Goal: Task Accomplishment & Management: Manage account settings

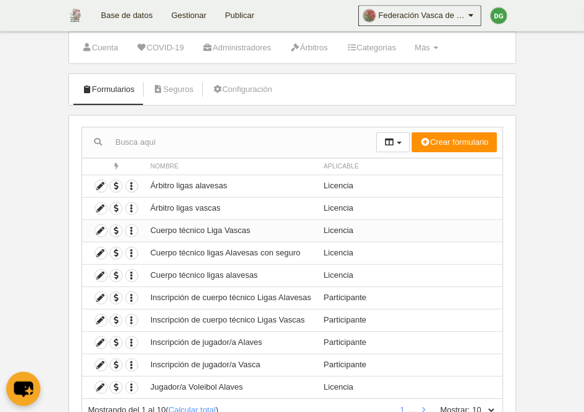
scroll to position [64, 0]
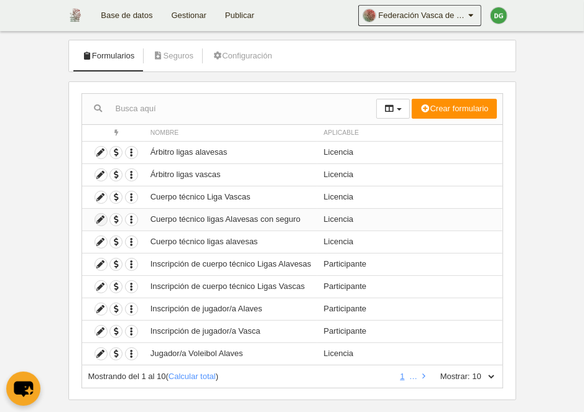
click at [99, 219] on icon at bounding box center [101, 220] width 12 height 12
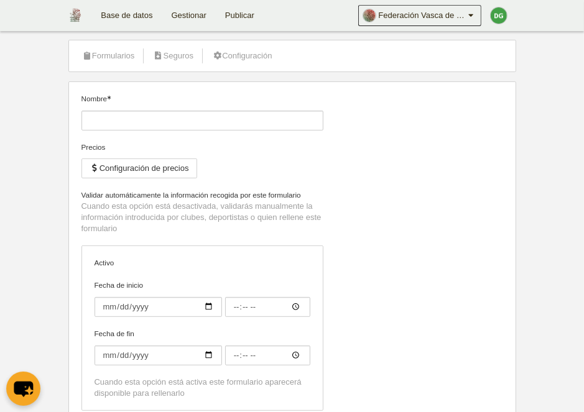
type input "Cuerpo técnico ligas Alavesas con seguro"
checkbox input "true"
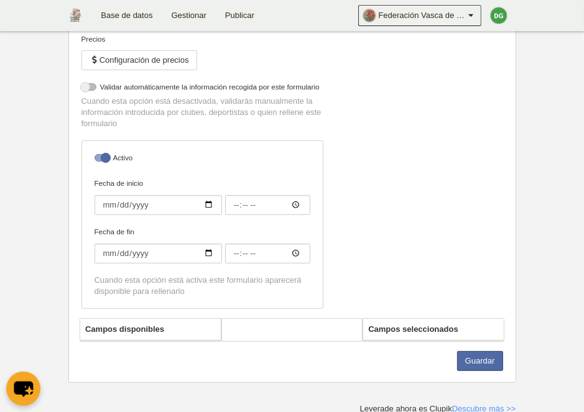
select select "selected"
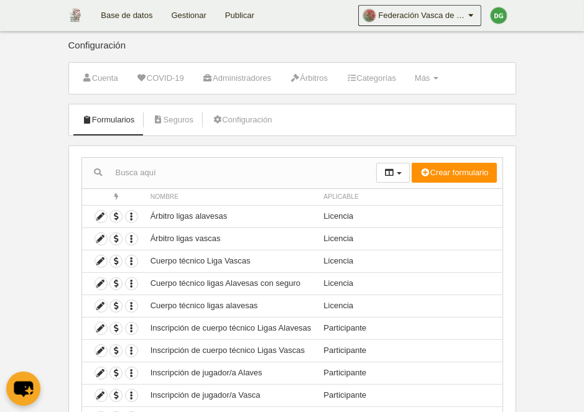
click at [126, 15] on link "Base de datos" at bounding box center [126, 15] width 70 height 31
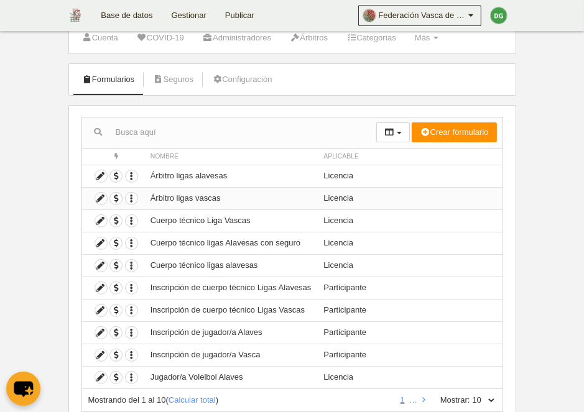
scroll to position [64, 0]
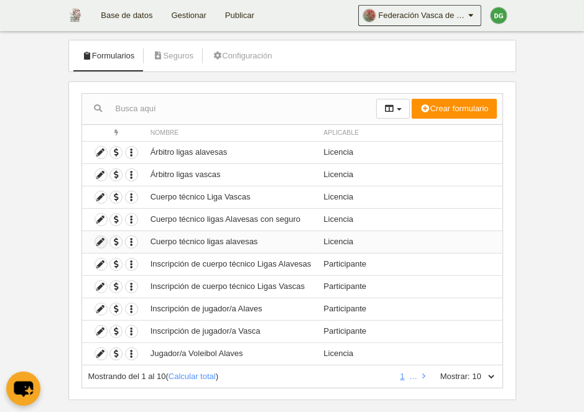
click at [99, 244] on icon at bounding box center [101, 242] width 12 height 12
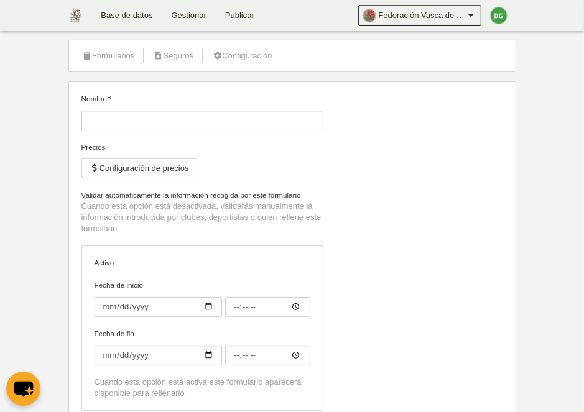
type input "Cuerpo técnico ligas alavesas"
checkbox input "true"
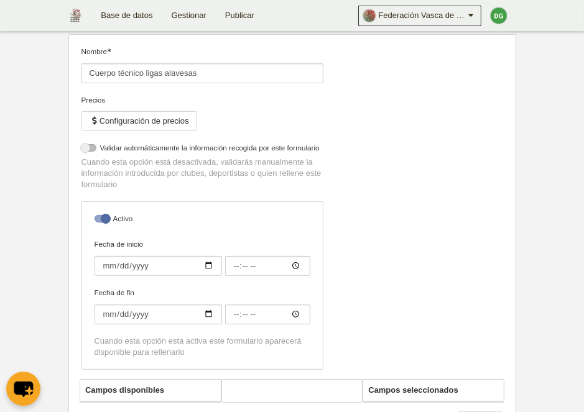
select select "selected"
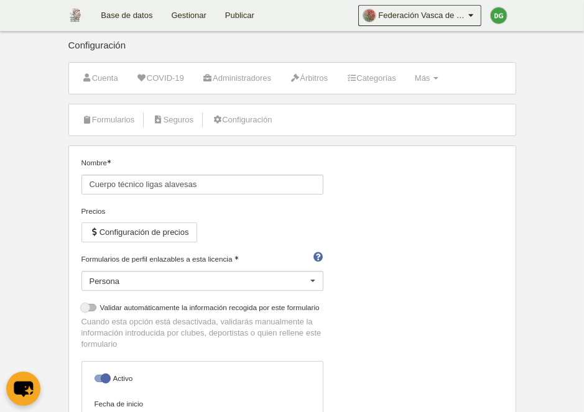
click at [179, 15] on link "Gestionar" at bounding box center [188, 15] width 53 height 31
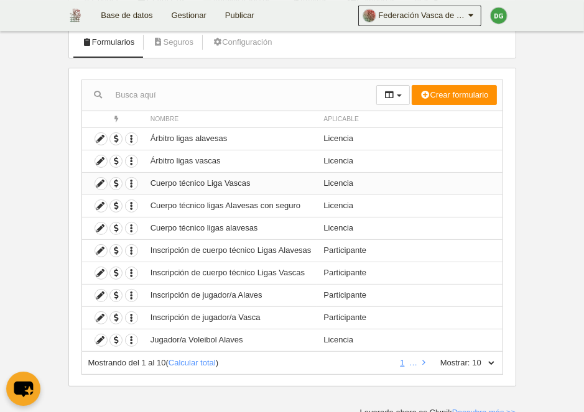
scroll to position [81, 0]
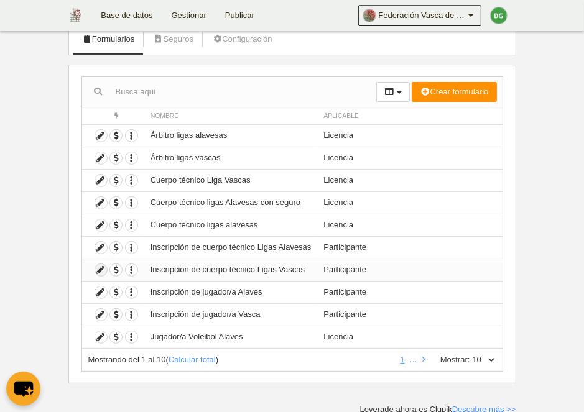
click at [99, 269] on icon at bounding box center [101, 270] width 12 height 12
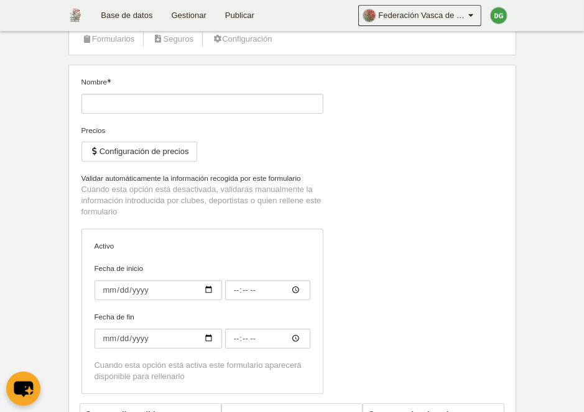
type input "Inscripción de cuerpo técnico Ligas Vascas"
checkbox input "true"
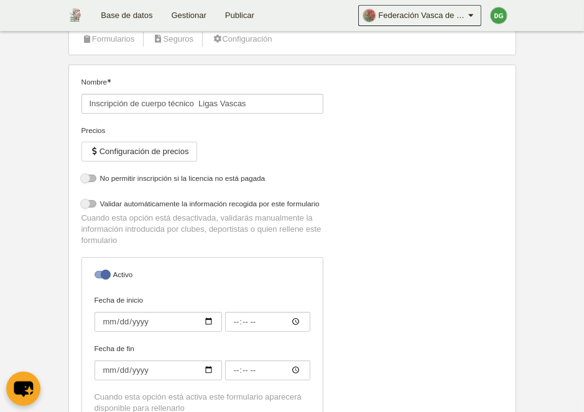
select select "selected"
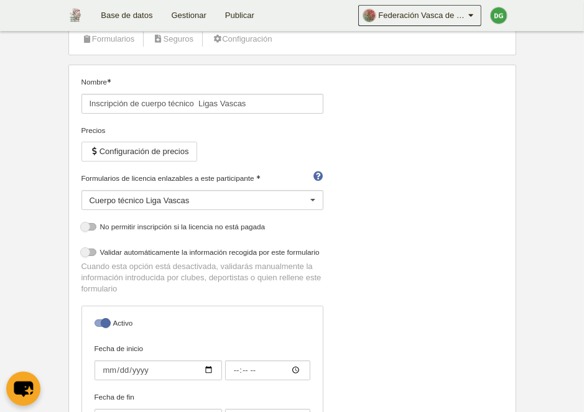
click at [320, 199] on div at bounding box center [313, 201] width 20 height 20
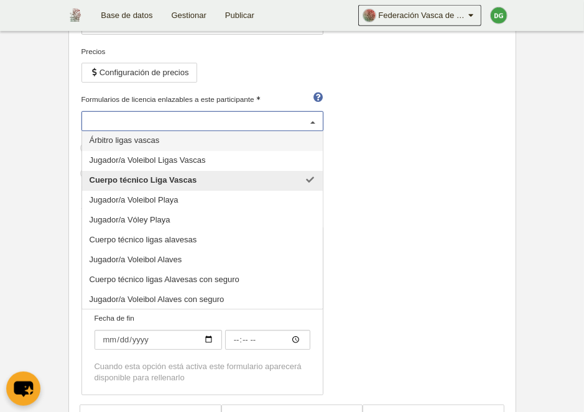
scroll to position [128, 0]
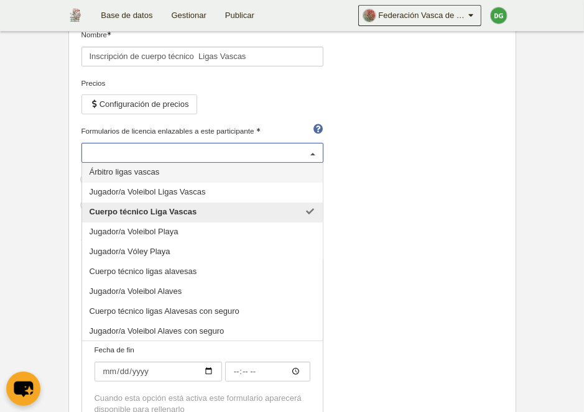
click at [316, 157] on div at bounding box center [313, 154] width 20 height 20
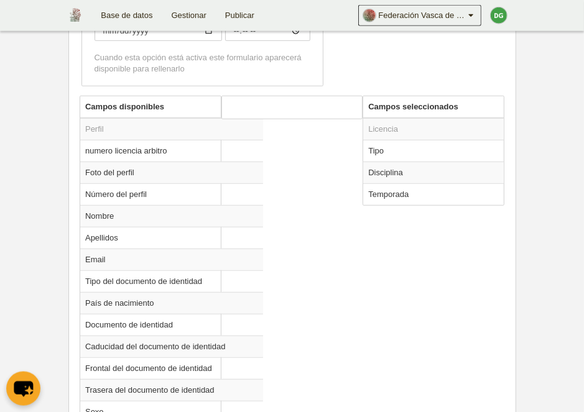
scroll to position [446, 0]
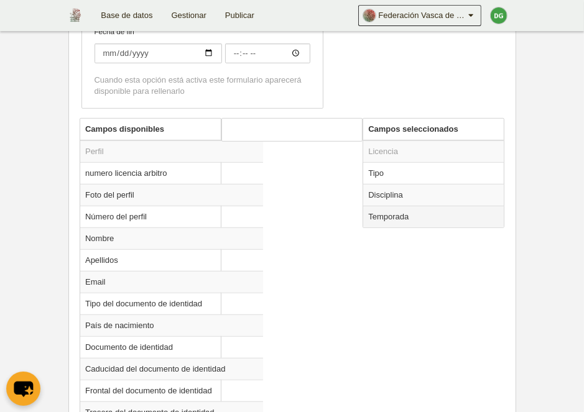
click at [395, 217] on td "Temporada" at bounding box center [433, 217] width 141 height 22
radio input "true"
select select "8252"
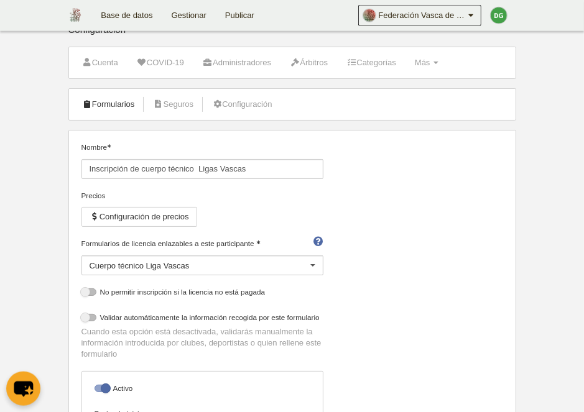
scroll to position [0, 0]
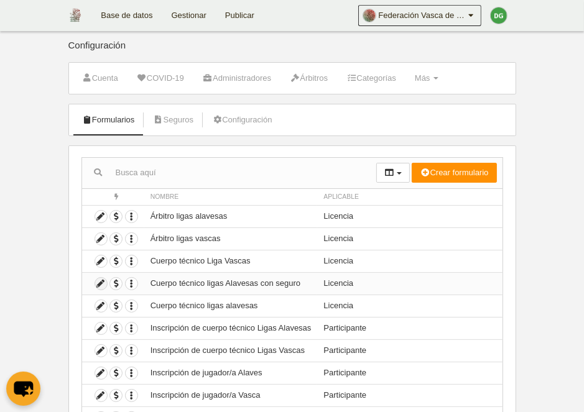
click at [97, 282] on icon at bounding box center [101, 284] width 12 height 12
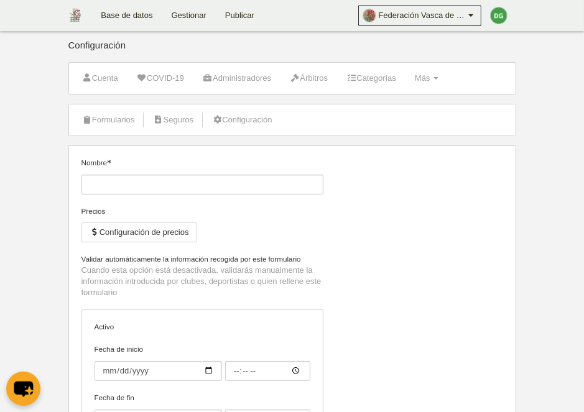
type input "Cuerpo técnico ligas Alavesas con seguro"
checkbox input "true"
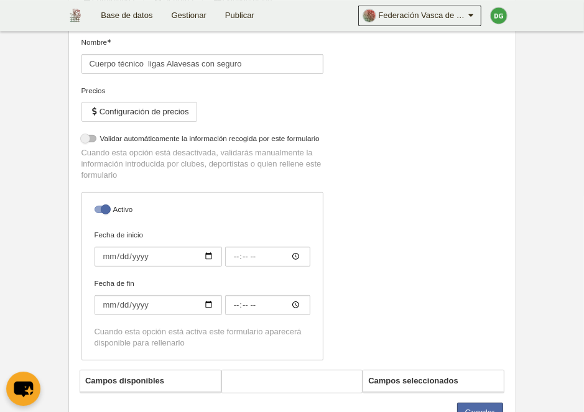
select select "selected"
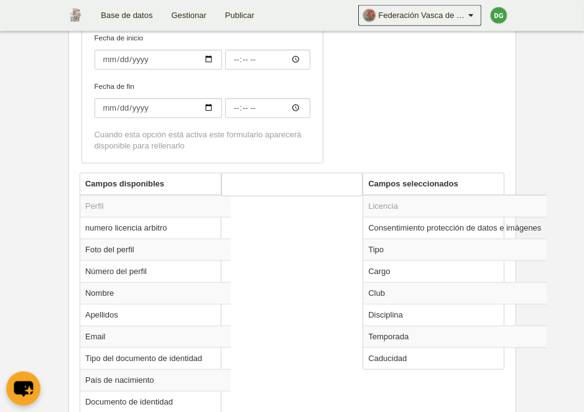
scroll to position [413, 0]
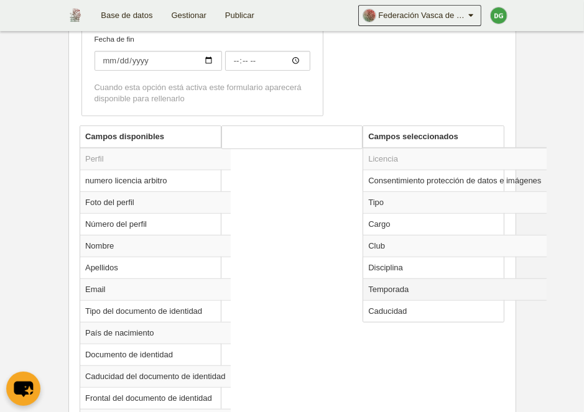
click at [406, 290] on td "Temporada" at bounding box center [454, 290] width 183 height 22
radio input "true"
select select "8404"
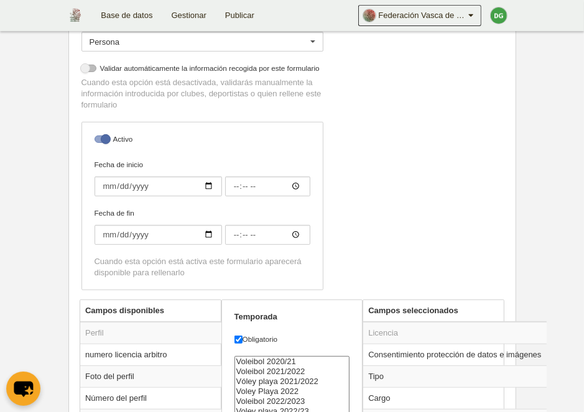
scroll to position [220, 0]
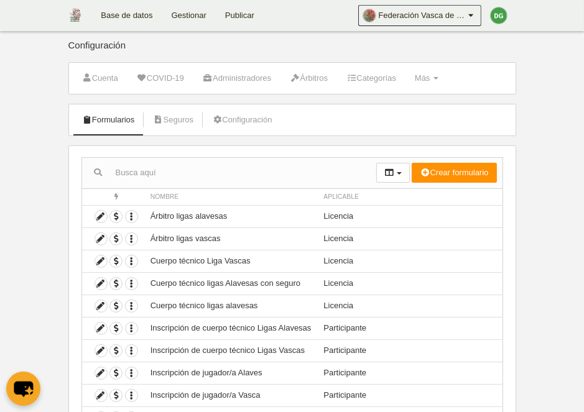
click at [192, 19] on link "Gestionar" at bounding box center [188, 15] width 53 height 31
